Goal: Find contact information: Find contact information

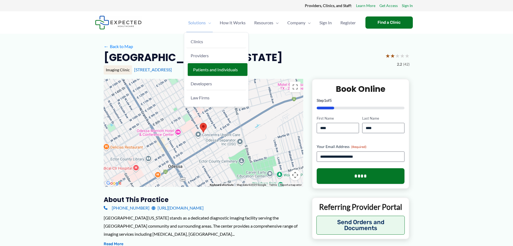
click at [203, 70] on span "Patients and Individuals" at bounding box center [215, 69] width 45 height 5
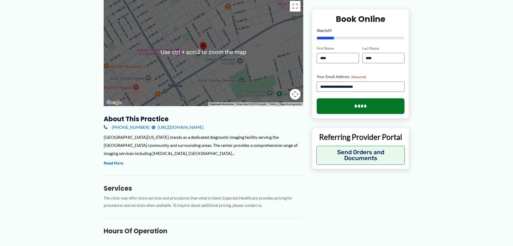
scroll to position [81, 0]
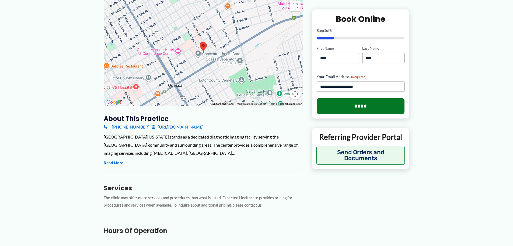
click at [189, 127] on link "[URL][DOMAIN_NAME]" at bounding box center [178, 127] width 52 height 8
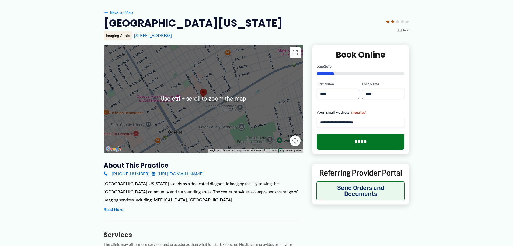
scroll to position [54, 0]
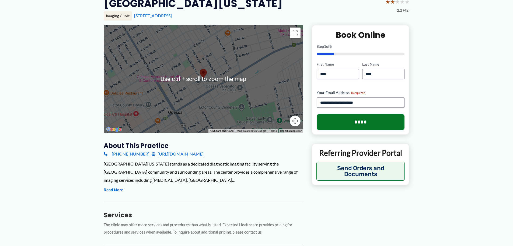
click at [192, 153] on link "[URL][DOMAIN_NAME]" at bounding box center [178, 154] width 52 height 8
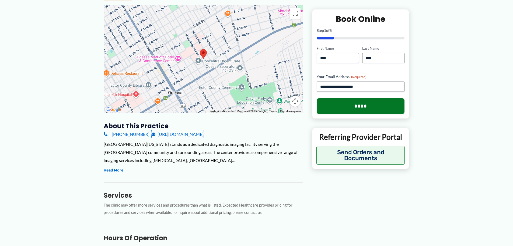
scroll to position [81, 0]
